Goal: Information Seeking & Learning: Check status

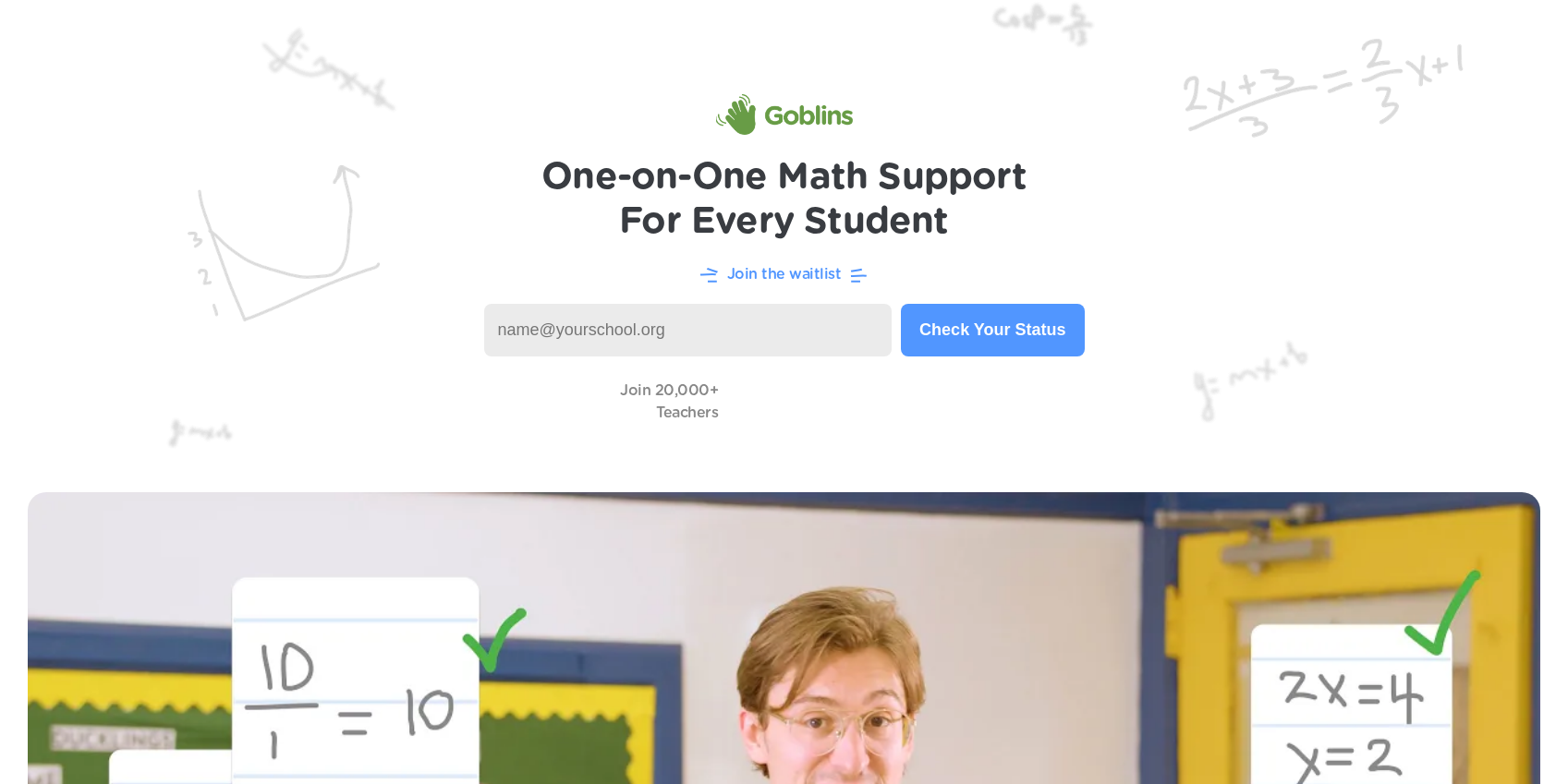
click at [794, 280] on p "Join the waitlist" at bounding box center [784, 274] width 114 height 22
drag, startPoint x: 936, startPoint y: 336, endPoint x: 884, endPoint y: 336, distance: 52.0
click at [920, 336] on button "Check Your Status" at bounding box center [992, 330] width 183 height 52
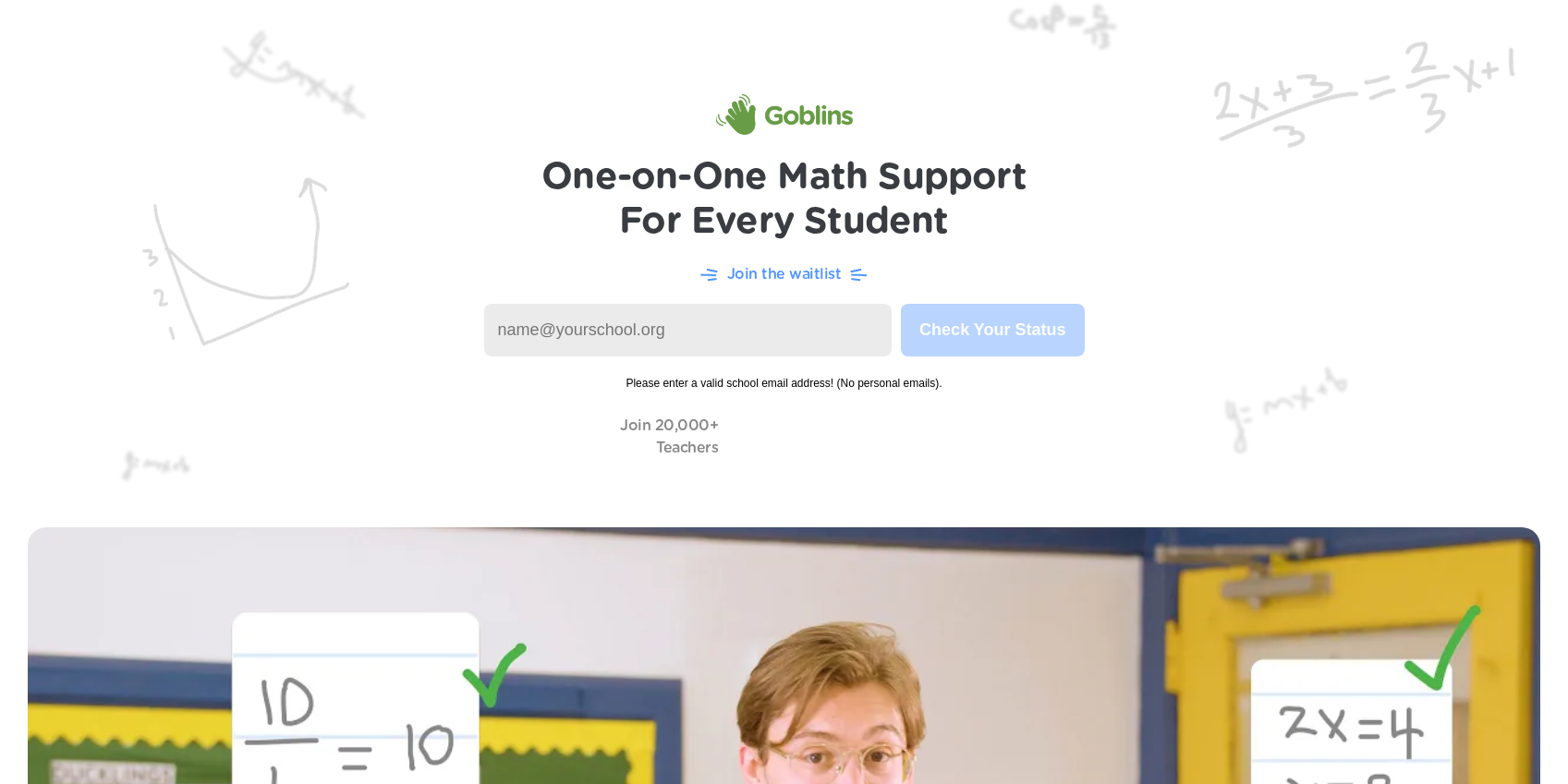
click at [825, 326] on input at bounding box center [689, 330] width 409 height 52
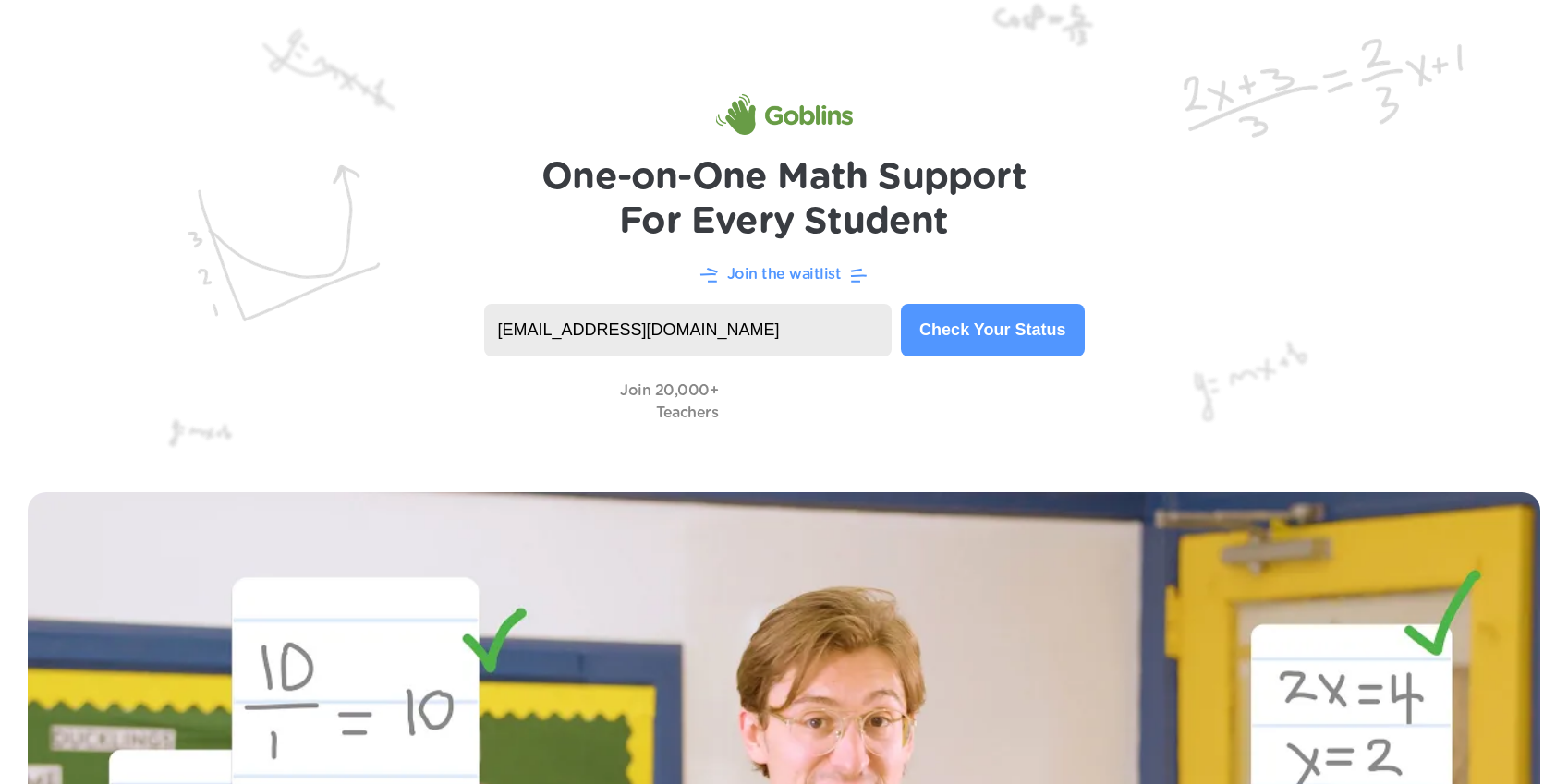
type input "[EMAIL_ADDRESS][DOMAIN_NAME]"
